Goal: Check status: Check status

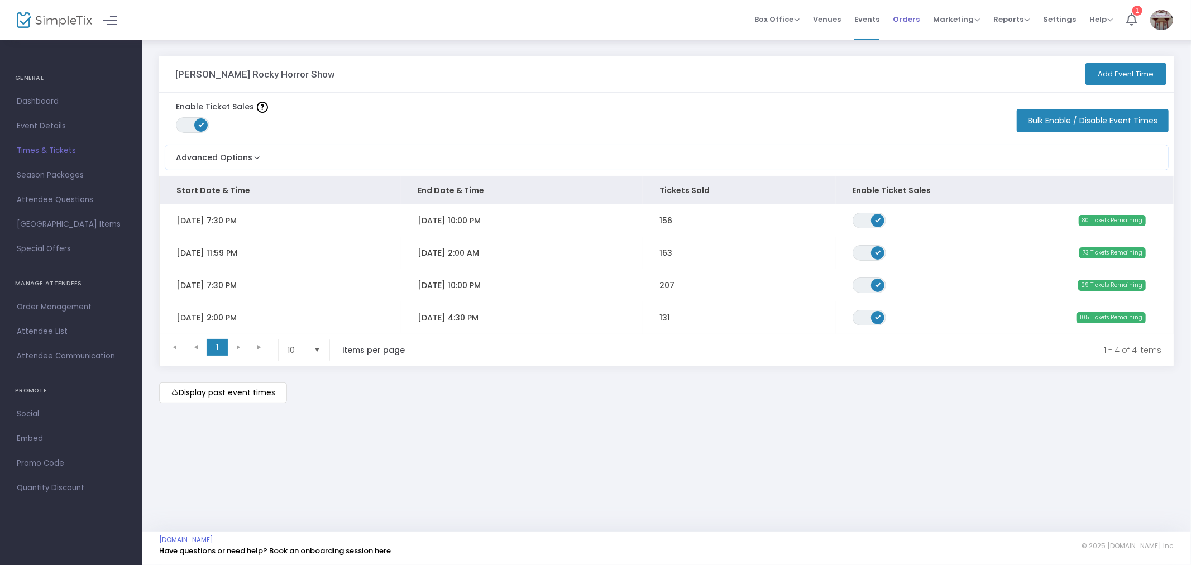
click at [903, 17] on span "Orders" at bounding box center [906, 19] width 27 height 28
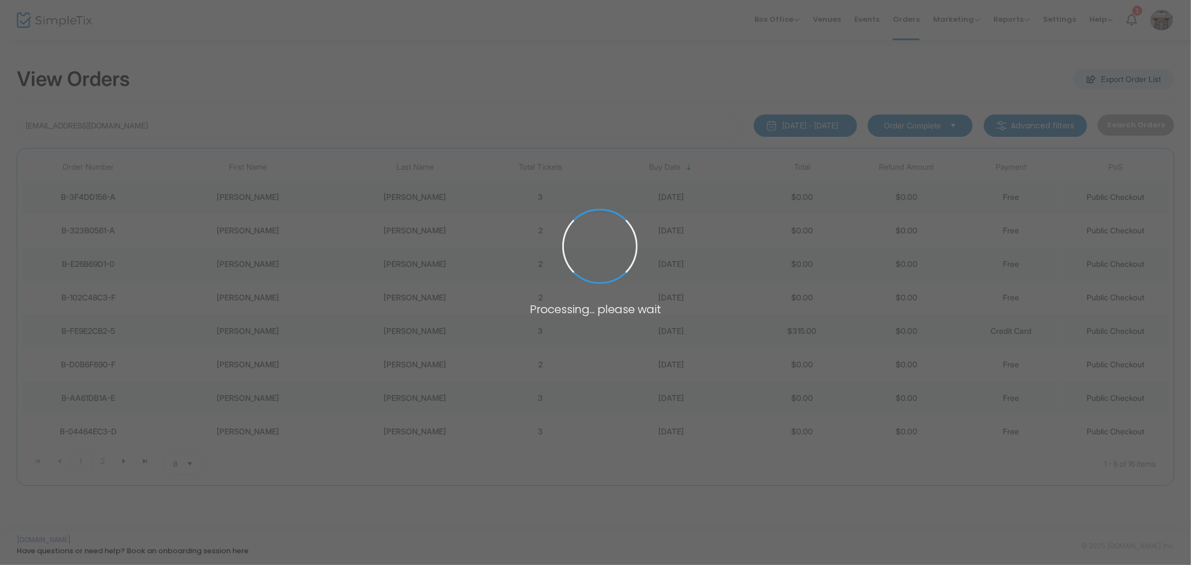
click at [142, 122] on body "Processing... please wait Box Office Sell Tickets Bookings Sell Season Pass Ven…" at bounding box center [595, 282] width 1191 height 565
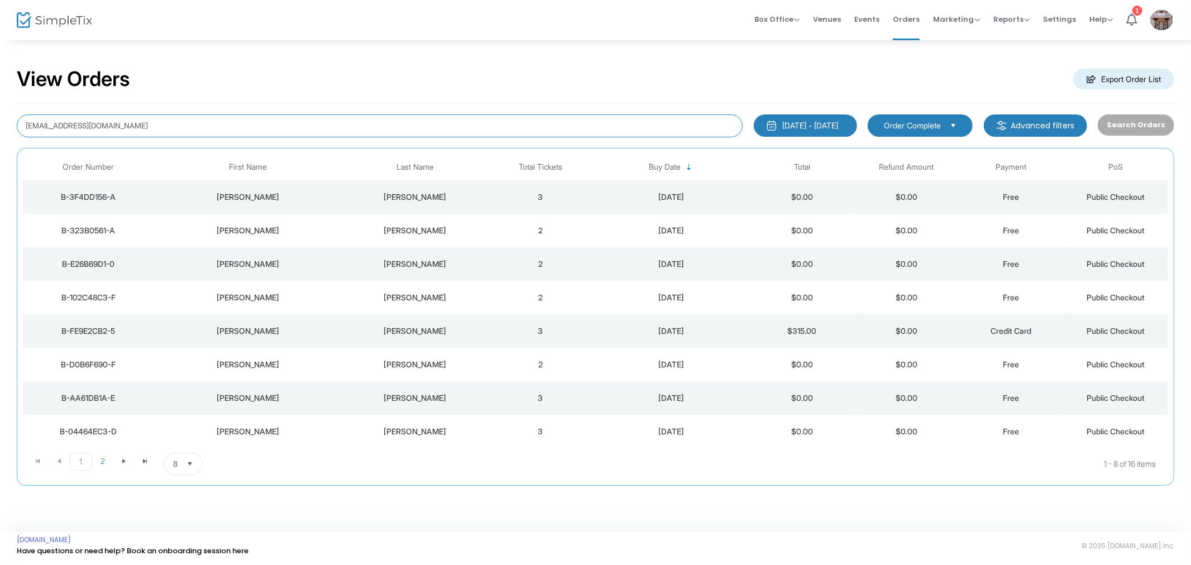
drag, startPoint x: 142, startPoint y: 122, endPoint x: 39, endPoint y: 118, distance: 102.8
click at [39, 118] on input "[EMAIL_ADDRESS][DOMAIN_NAME]" at bounding box center [380, 125] width 726 height 23
type input "j"
type input "\"
type input "[PERSON_NAME]"
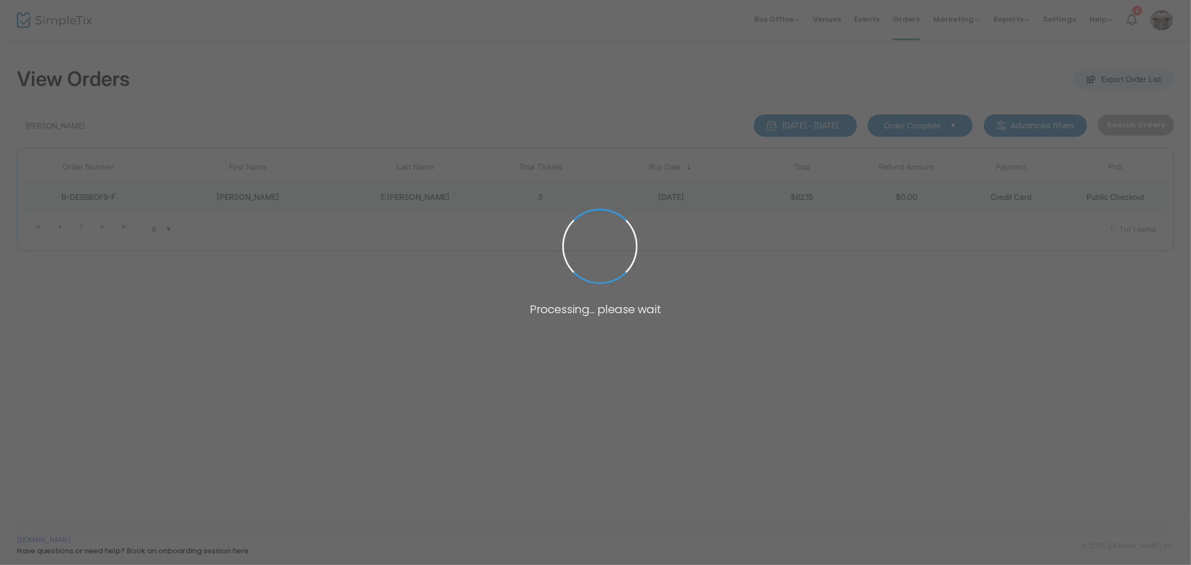
click at [266, 197] on body "Processing... please wait Box Office Sell Tickets Bookings Sell Season Pass Ven…" at bounding box center [595, 282] width 1191 height 565
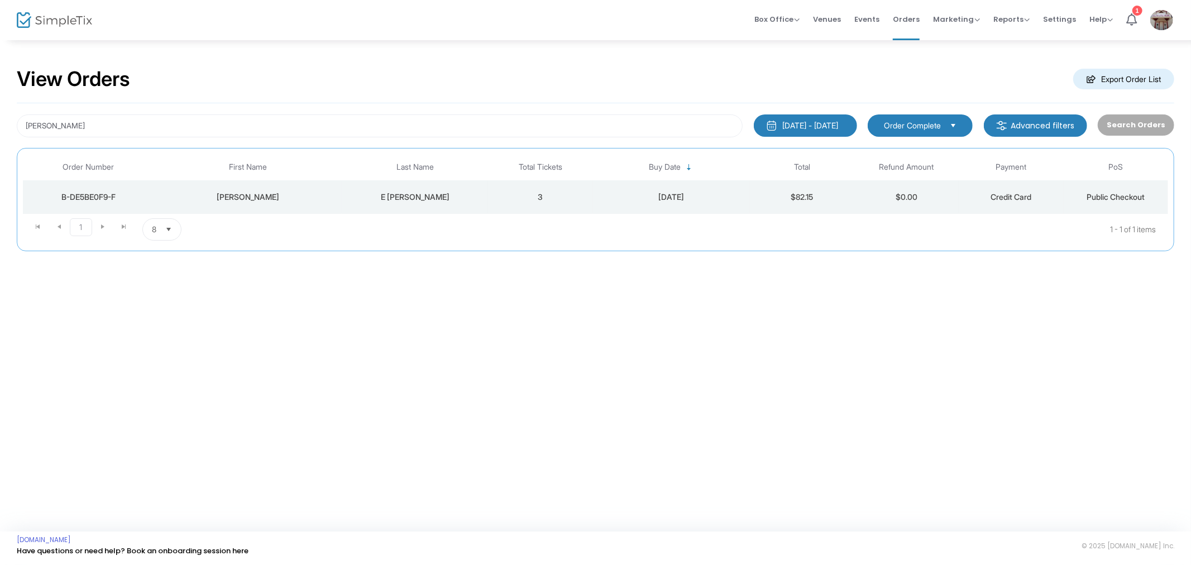
click at [266, 198] on div "[PERSON_NAME]" at bounding box center [247, 197] width 183 height 11
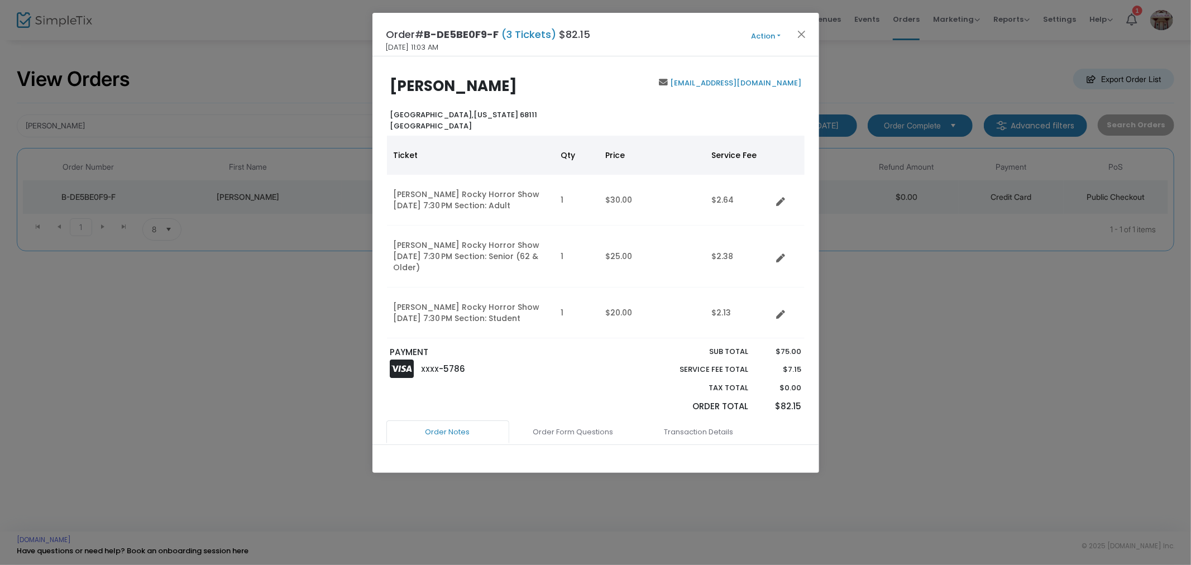
click at [377, 105] on div "[PERSON_NAME][GEOGRAPHIC_DATA][US_STATE] [GEOGRAPHIC_DATA] [EMAIL_ADDRESS][DOMA…" at bounding box center [595, 250] width 447 height 388
drag, startPoint x: 370, startPoint y: 88, endPoint x: 388, endPoint y: 89, distance: 17.9
click at [371, 88] on ngb-modal-window "Order# B-DE5BE0F9-F (3 Tickets) $82.15 [DATE] 11:03 AM Action Mark Admitted Edi…" at bounding box center [595, 282] width 1191 height 565
click at [389, 89] on div "[PERSON_NAME][GEOGRAPHIC_DATA][US_STATE] [GEOGRAPHIC_DATA]" at bounding box center [489, 105] width 211 height 54
click at [136, 325] on ngb-modal-window "Order# B-DE5BE0F9-F (3 Tickets) $82.15 [DATE] 11:03 AM Action Mark Admitted Edi…" at bounding box center [595, 282] width 1191 height 565
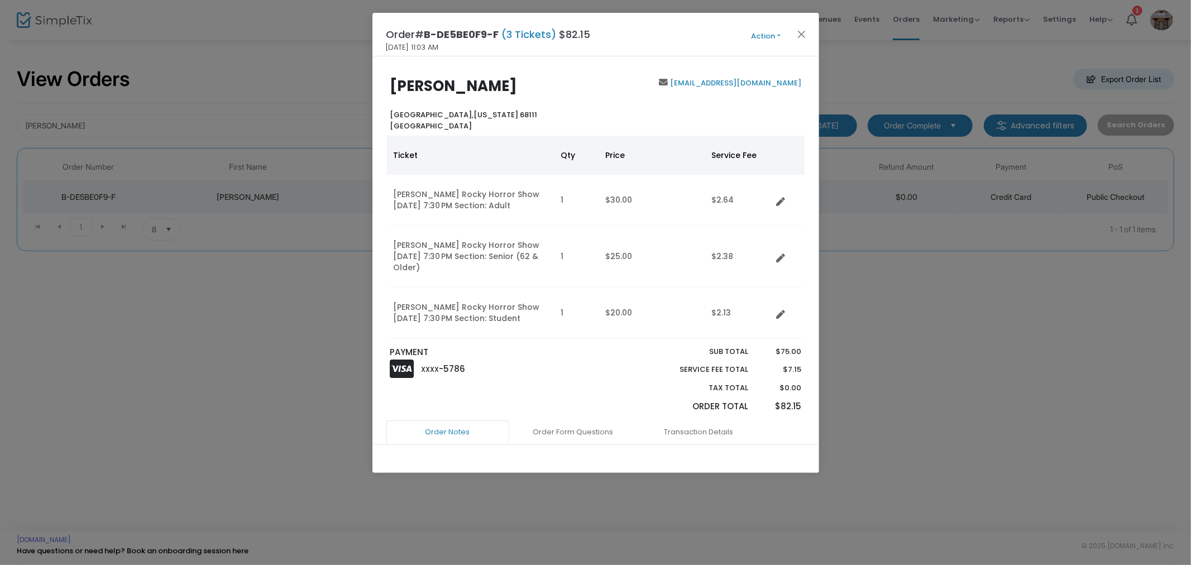
click at [588, 79] on div "[PERSON_NAME][GEOGRAPHIC_DATA][US_STATE] [GEOGRAPHIC_DATA]" at bounding box center [489, 105] width 211 height 54
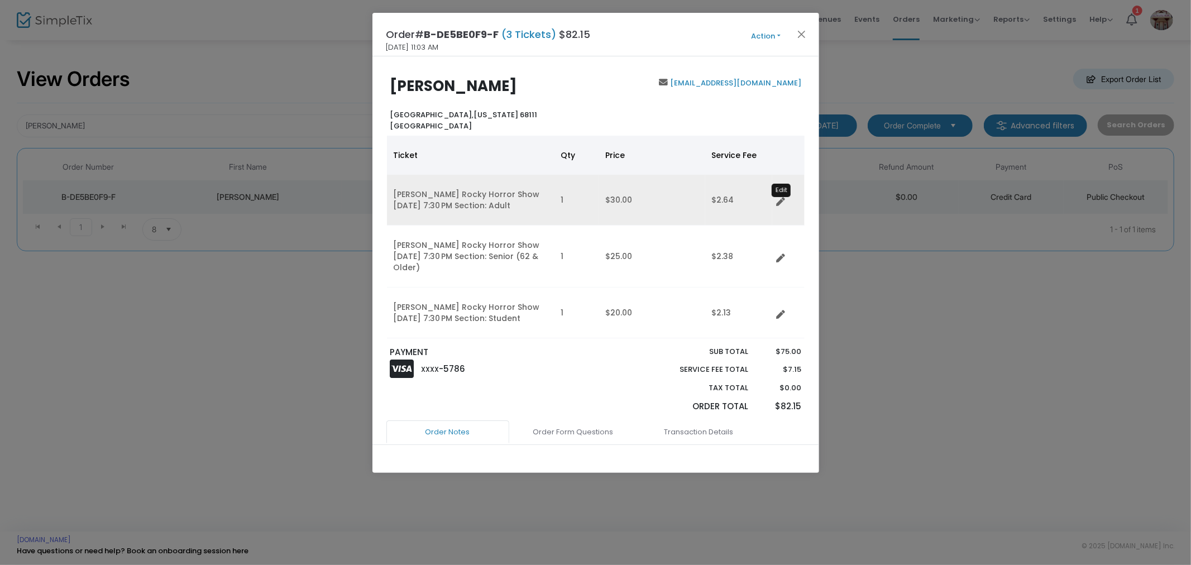
click at [777, 198] on icon "Data table" at bounding box center [781, 202] width 9 height 9
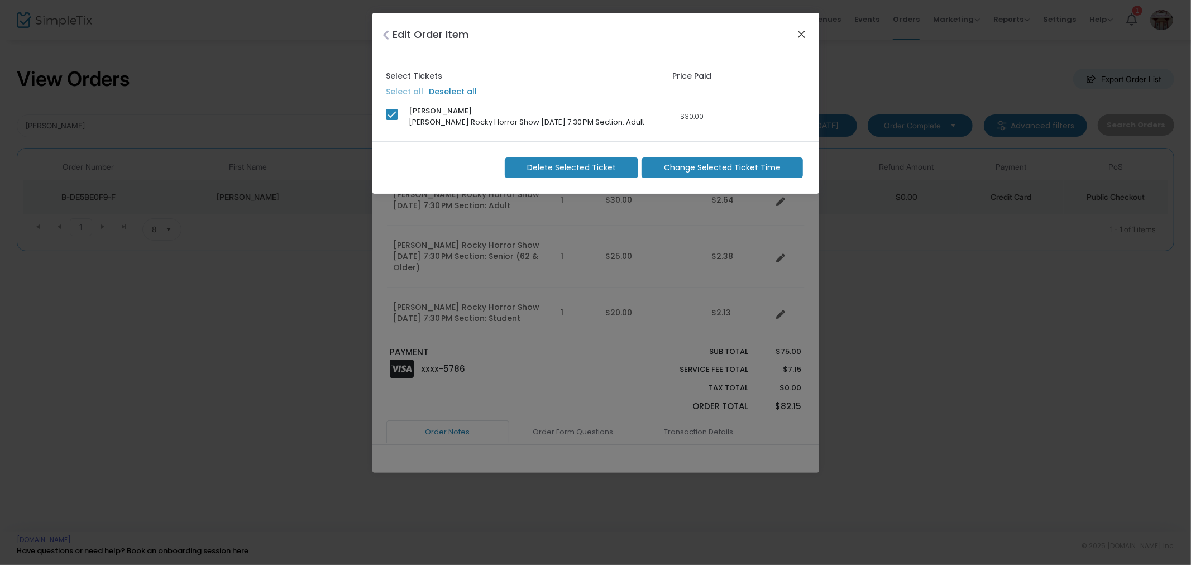
click at [797, 41] on button "Close" at bounding box center [801, 34] width 15 height 15
